Goal: Transaction & Acquisition: Purchase product/service

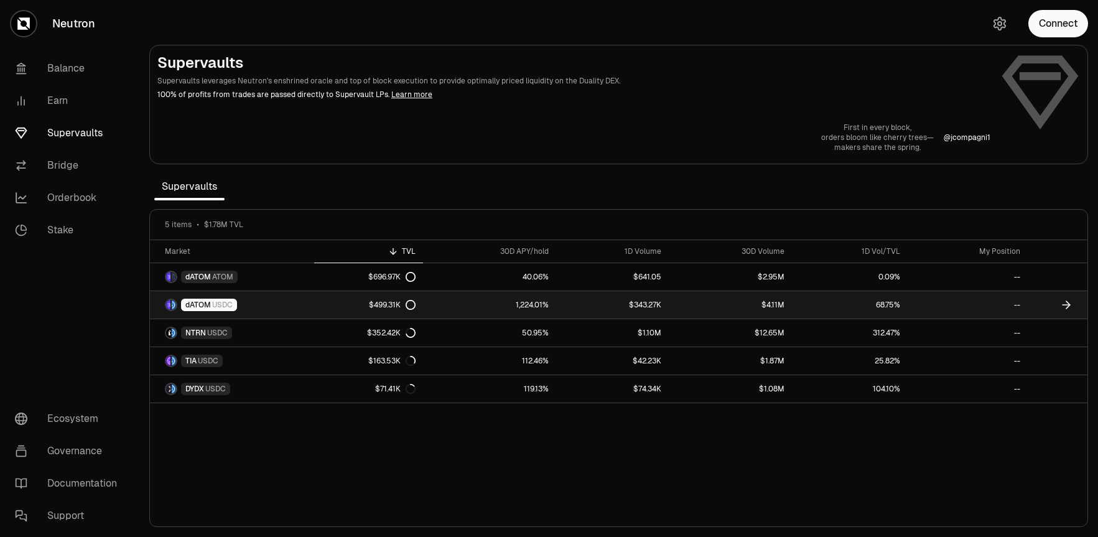
click at [382, 310] on link "$499.31K" at bounding box center [368, 304] width 109 height 27
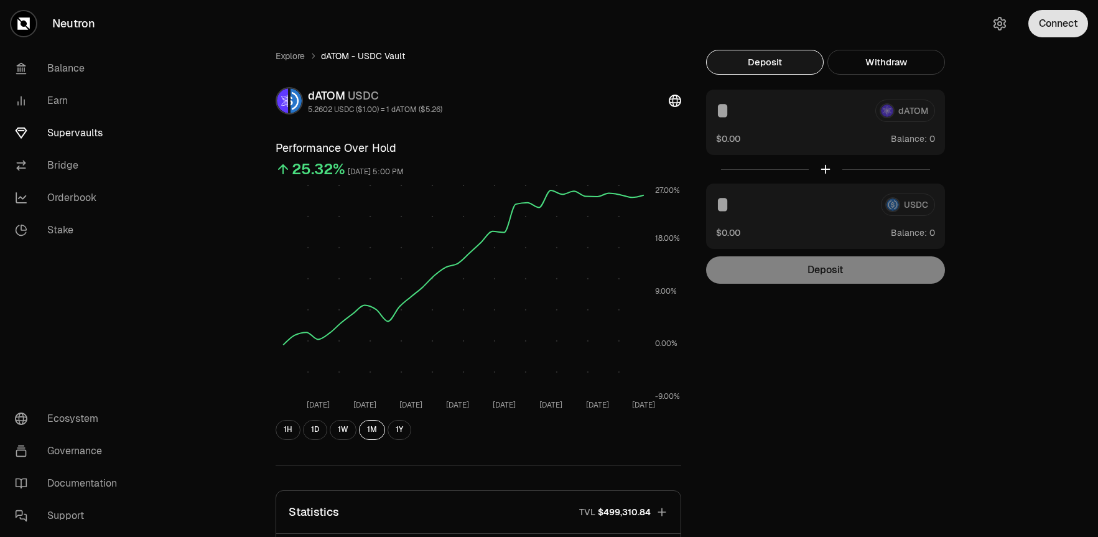
click at [1032, 22] on button "Connect" at bounding box center [1058, 23] width 60 height 27
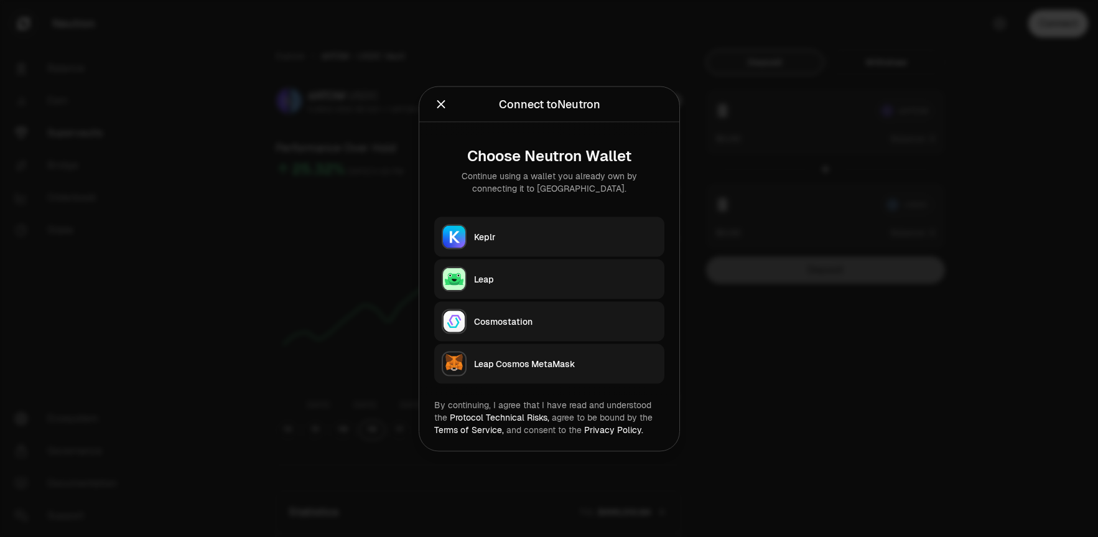
click at [473, 284] on button "Leap" at bounding box center [549, 279] width 230 height 40
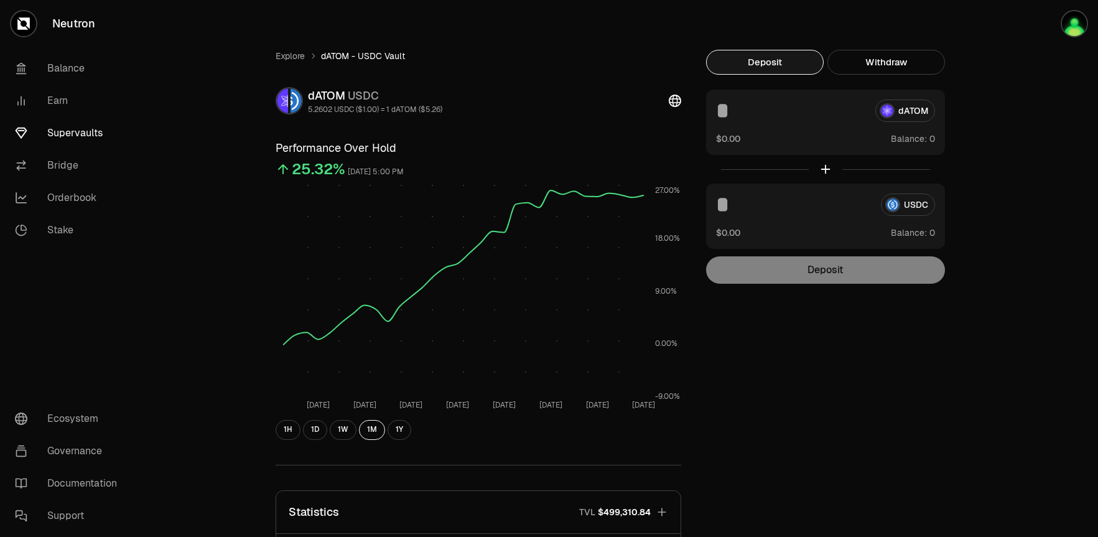
click at [80, 138] on link "Supervaults" at bounding box center [69, 133] width 129 height 32
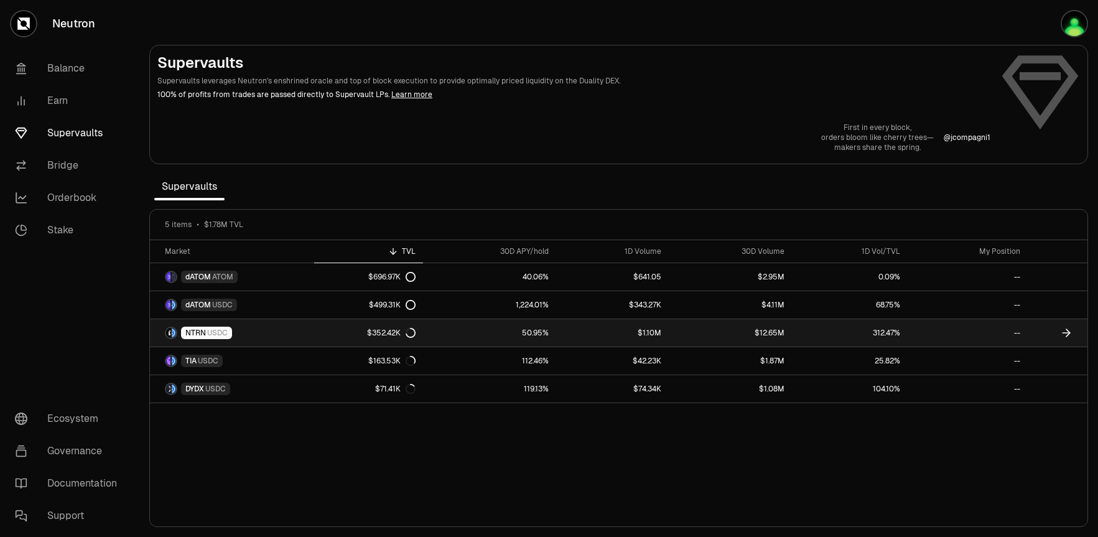
click at [215, 333] on span "USDC" at bounding box center [217, 333] width 21 height 10
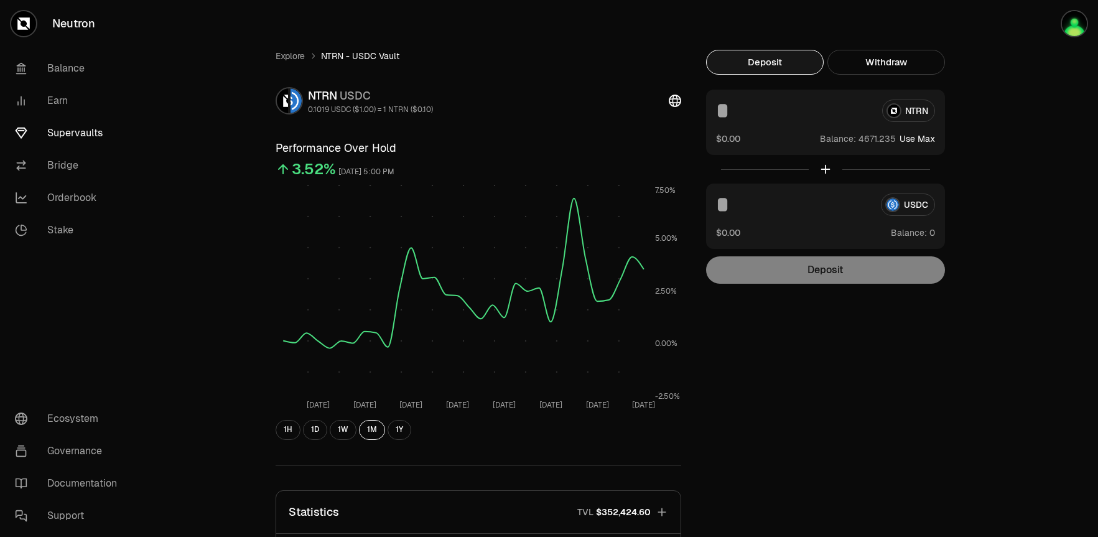
click at [926, 140] on button "Use Max" at bounding box center [916, 138] width 35 height 12
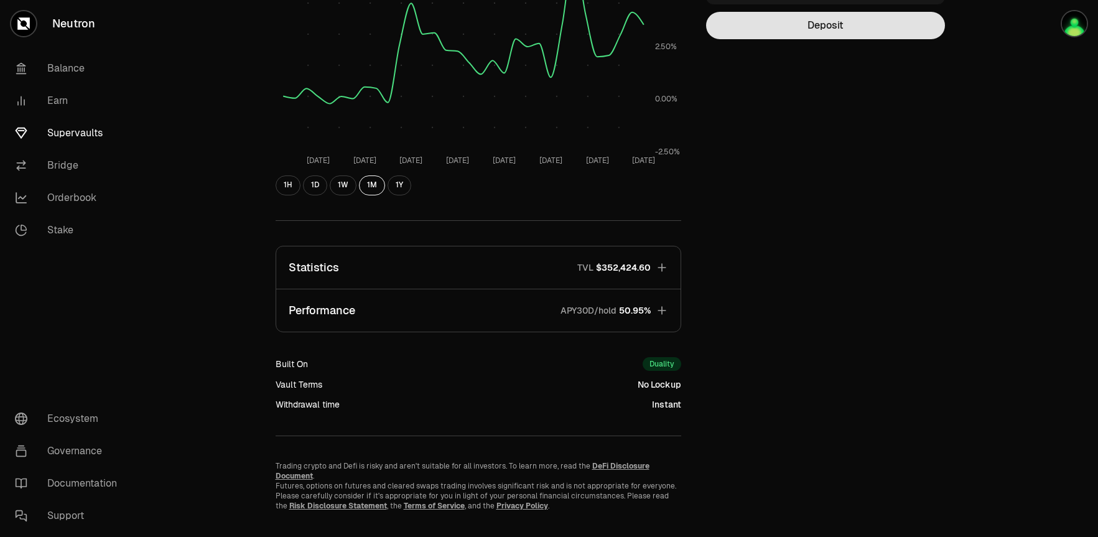
scroll to position [258, 0]
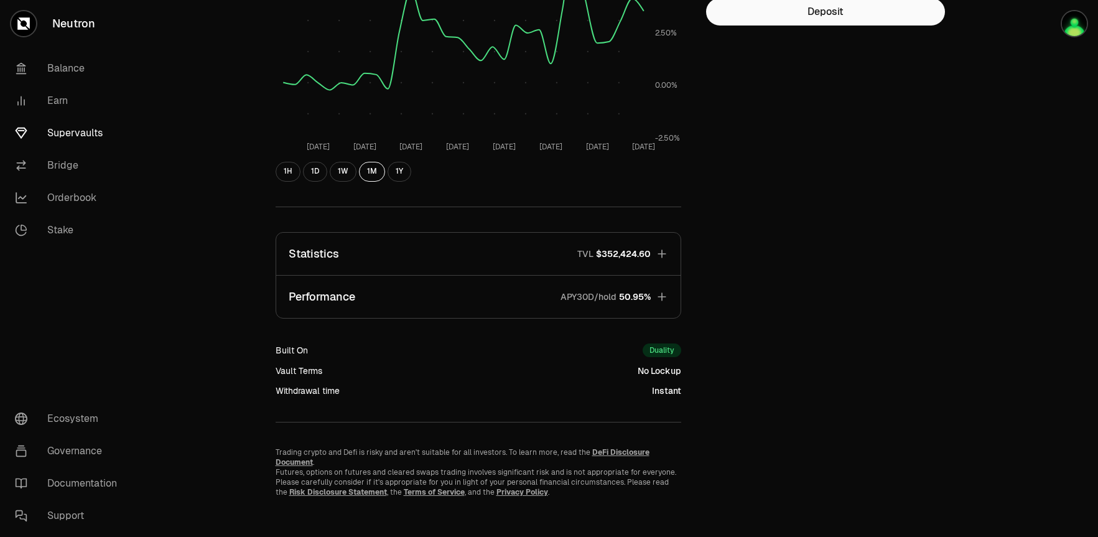
click at [664, 295] on icon "button" at bounding box center [662, 296] width 12 height 12
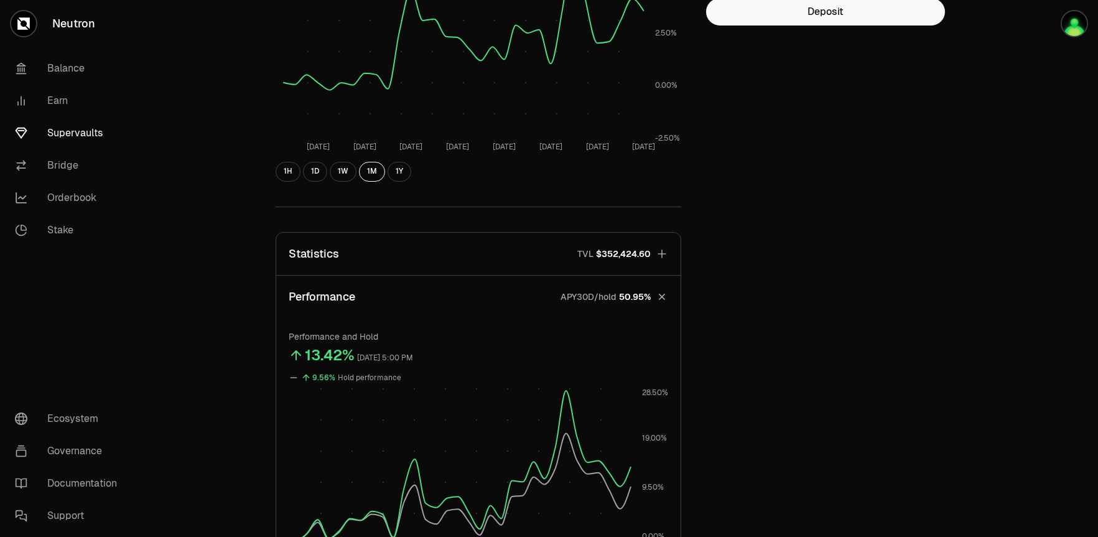
click at [664, 295] on icon "button" at bounding box center [660, 296] width 17 height 17
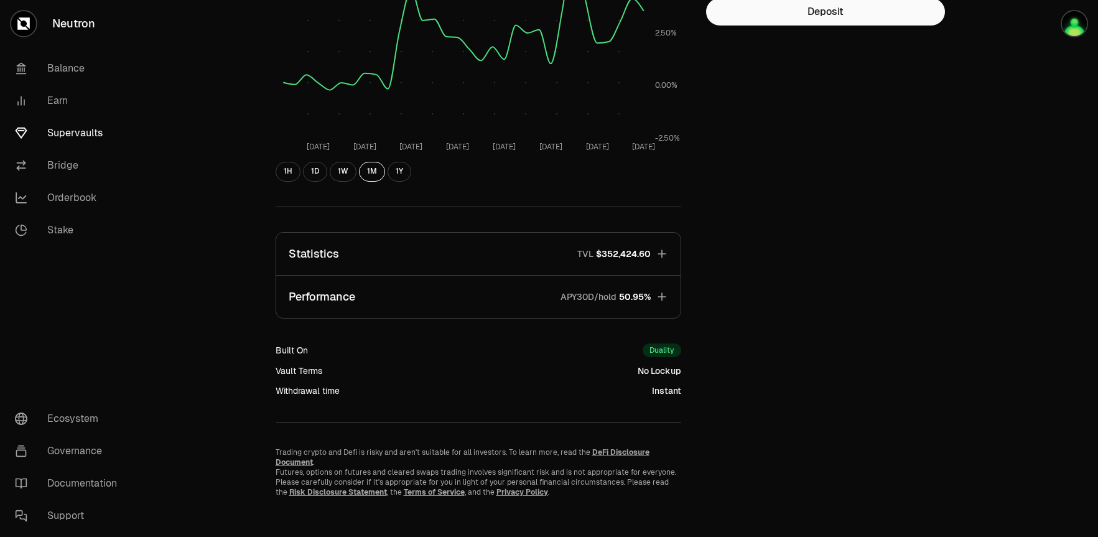
click at [663, 257] on icon "button" at bounding box center [662, 254] width 12 height 12
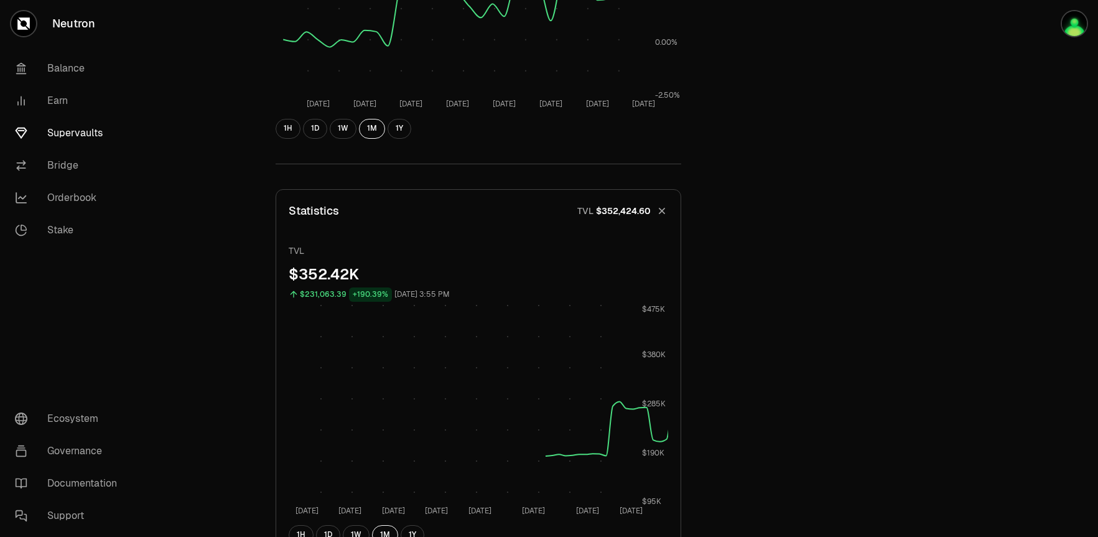
scroll to position [433, 0]
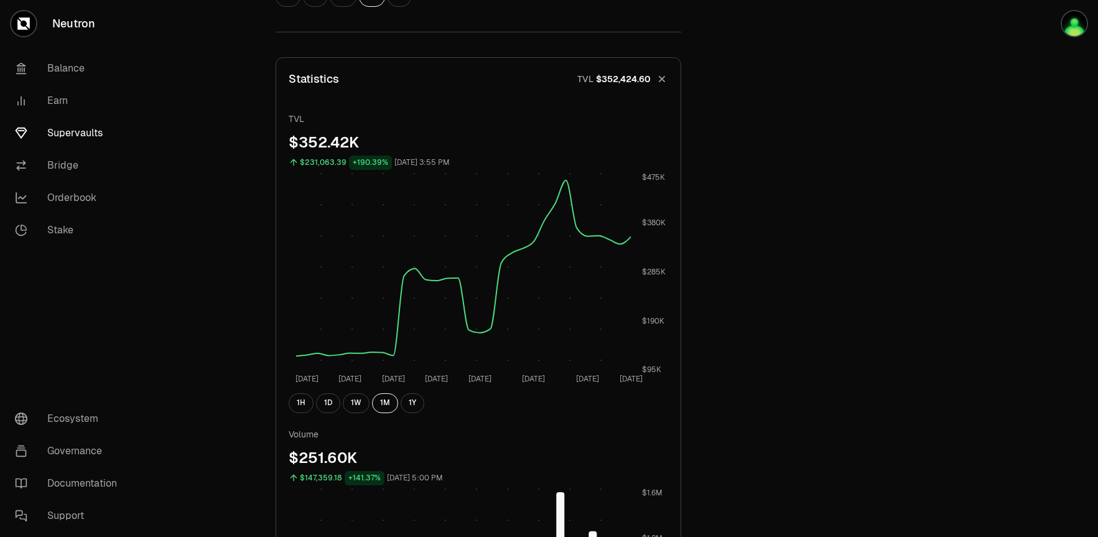
click at [664, 83] on icon "button" at bounding box center [660, 78] width 17 height 17
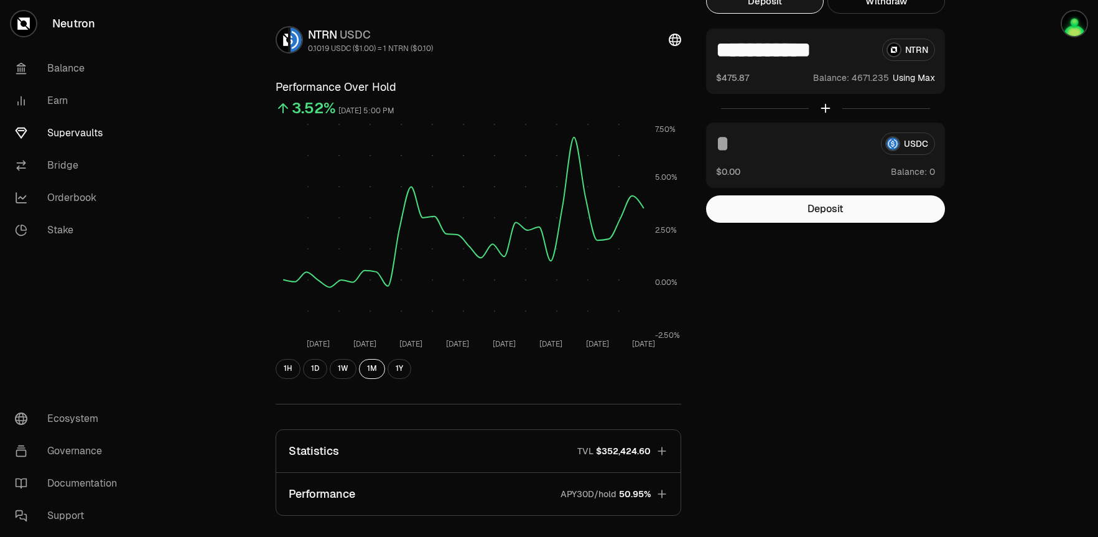
scroll to position [0, 0]
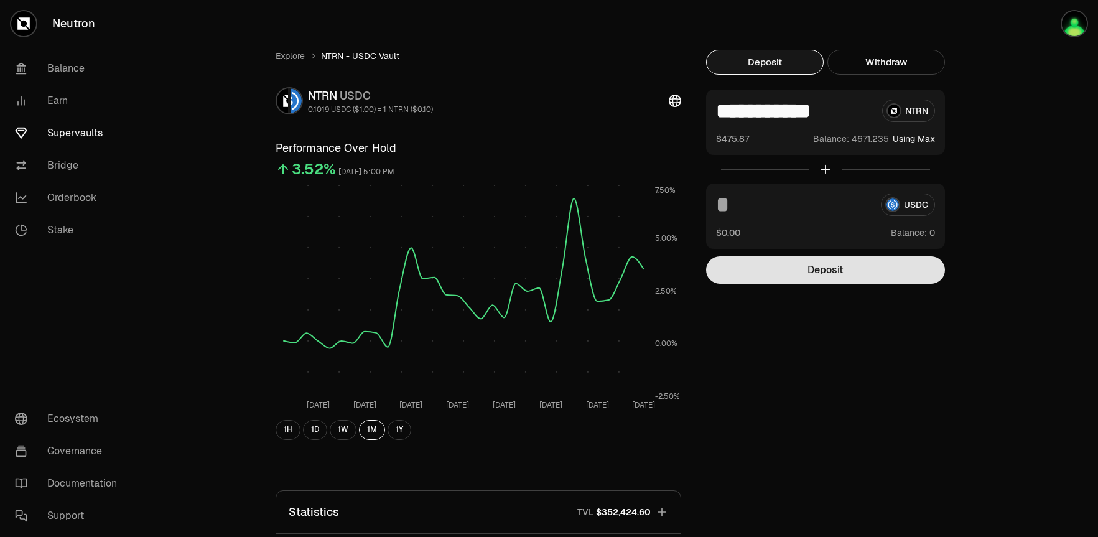
click at [781, 267] on button "Deposit" at bounding box center [825, 269] width 239 height 27
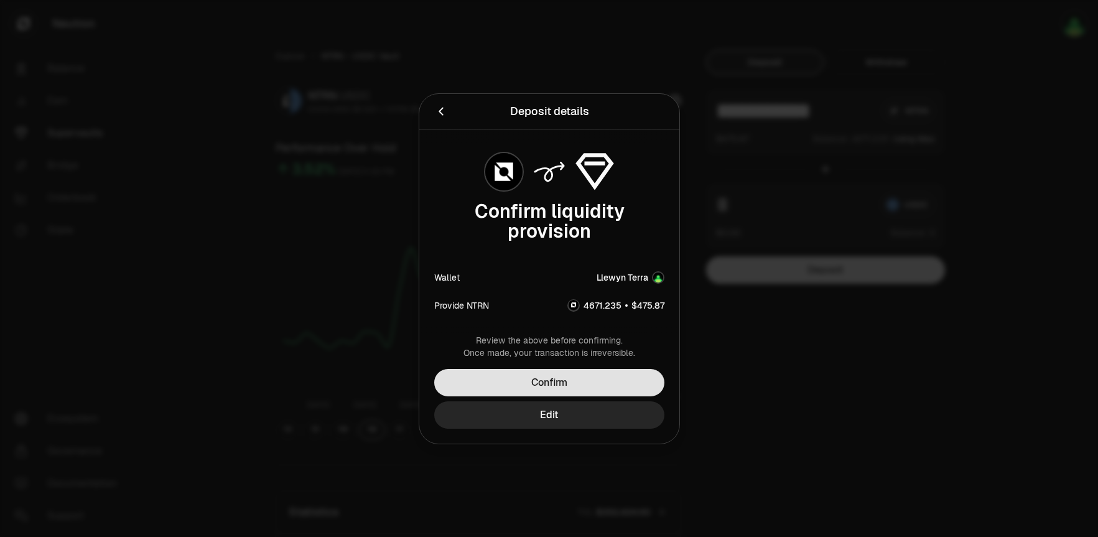
click at [628, 383] on button "Confirm" at bounding box center [549, 382] width 230 height 27
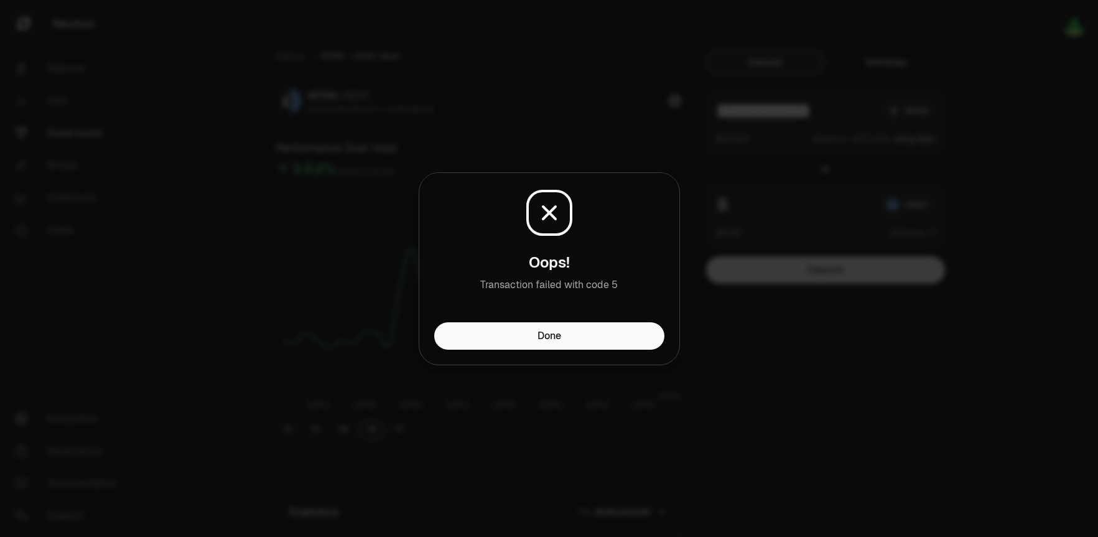
click at [540, 210] on icon at bounding box center [549, 213] width 50 height 50
click at [539, 332] on button "Done" at bounding box center [549, 335] width 230 height 27
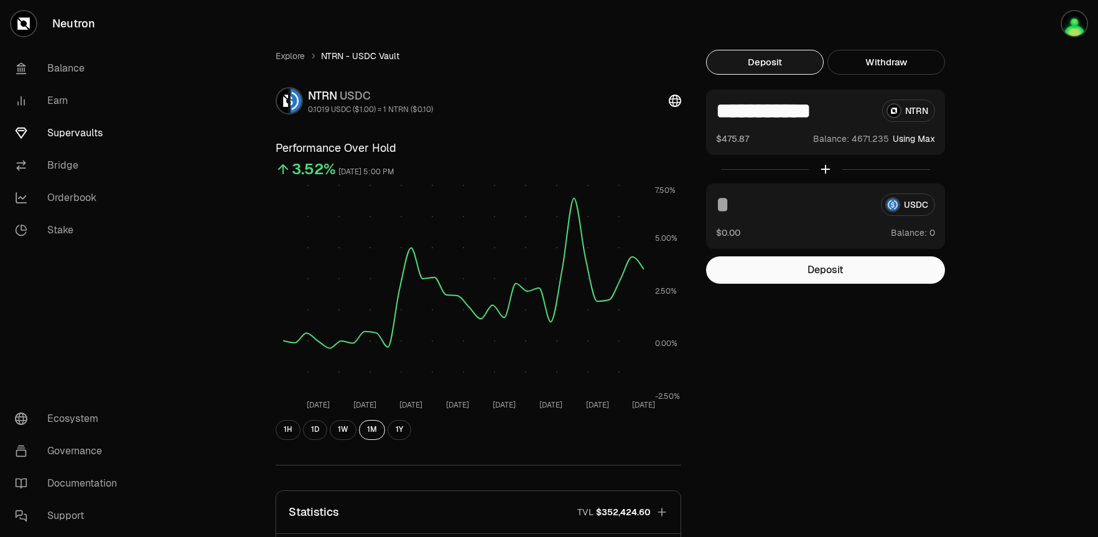
scroll to position [2, 0]
drag, startPoint x: 768, startPoint y: 109, endPoint x: 900, endPoint y: 118, distance: 132.1
click at [900, 118] on div "**********" at bounding box center [825, 111] width 219 height 22
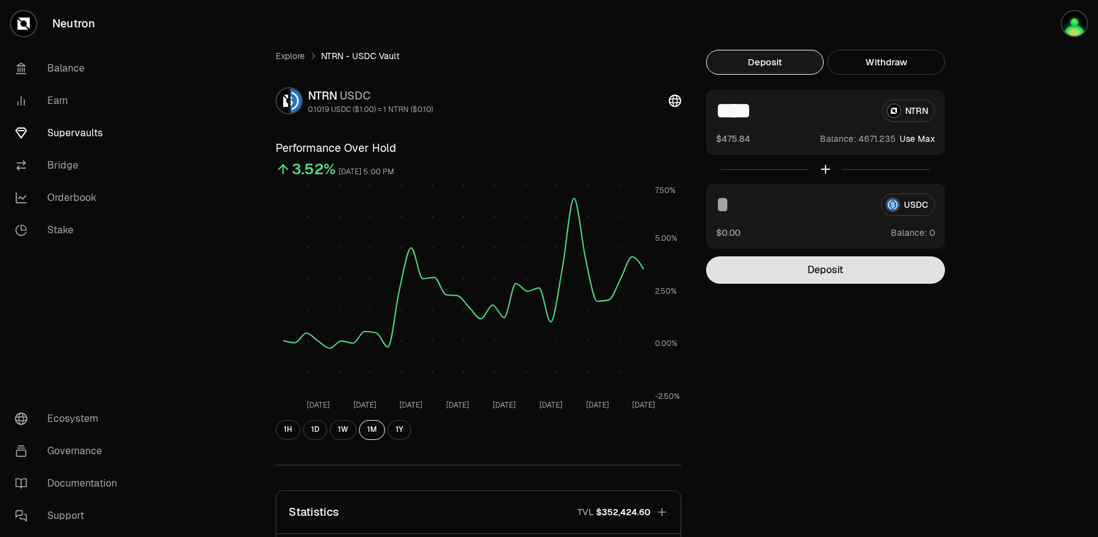
type input "****"
click at [895, 271] on button "Deposit" at bounding box center [825, 269] width 239 height 27
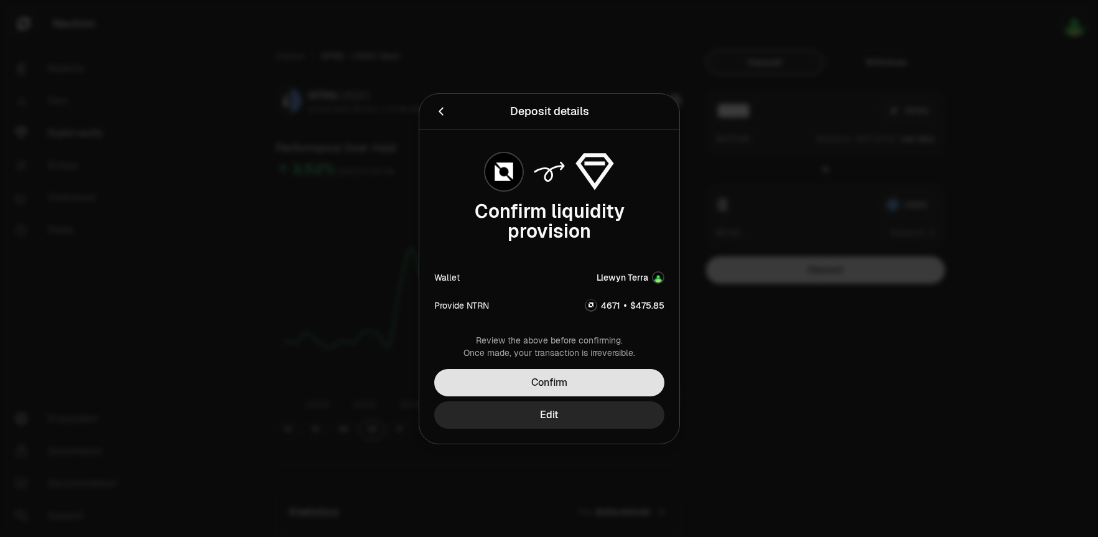
click at [568, 382] on button "Confirm" at bounding box center [549, 382] width 230 height 27
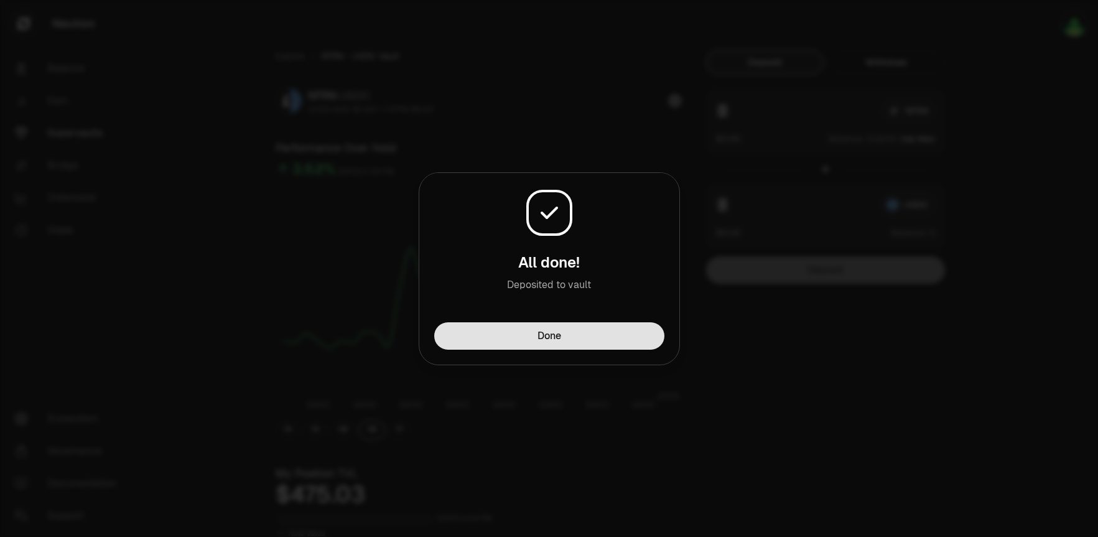
click at [649, 331] on button "Done" at bounding box center [549, 335] width 230 height 27
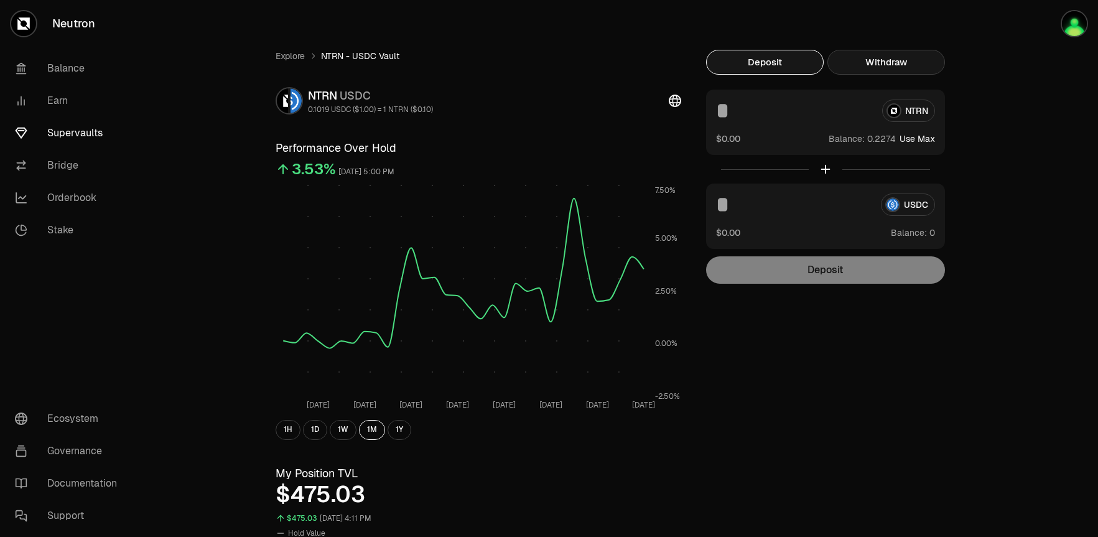
click at [914, 57] on button "Withdraw" at bounding box center [886, 62] width 118 height 25
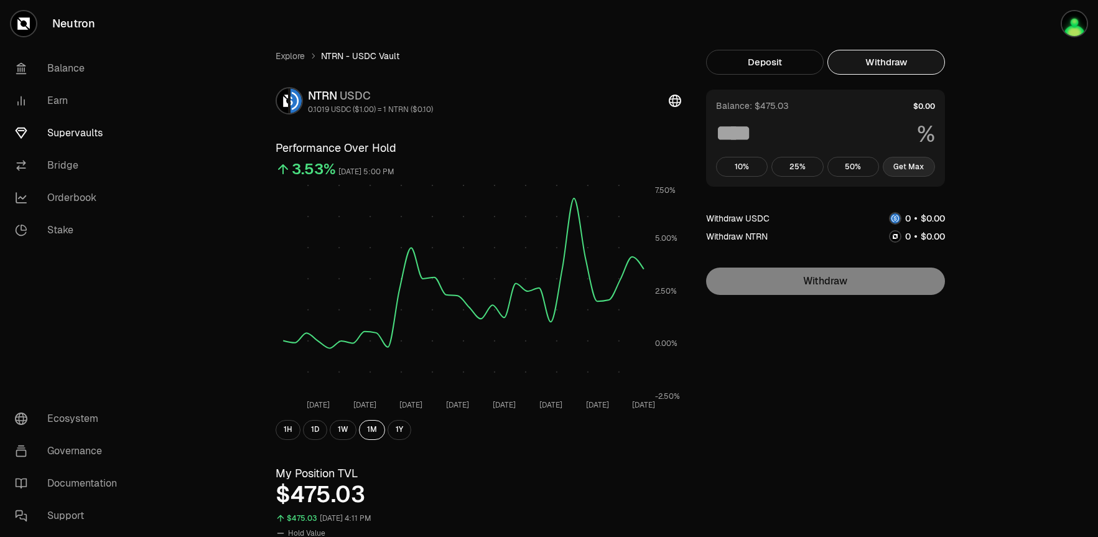
click at [911, 169] on button "Get Max" at bounding box center [909, 167] width 52 height 20
type input "***"
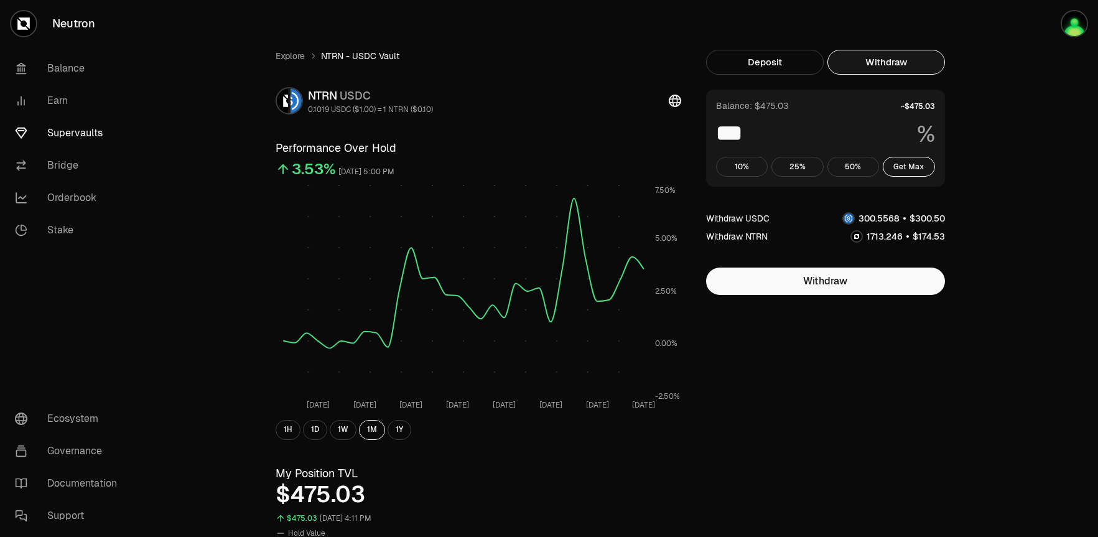
click at [69, 65] on link "Balance" at bounding box center [69, 68] width 129 height 32
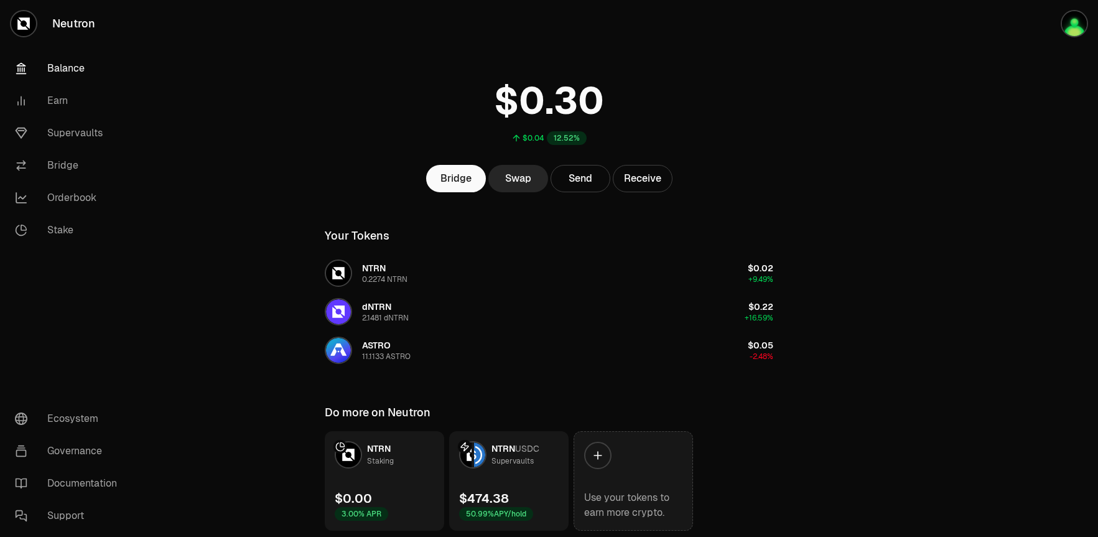
scroll to position [30, 0]
